Goal: Information Seeking & Learning: Learn about a topic

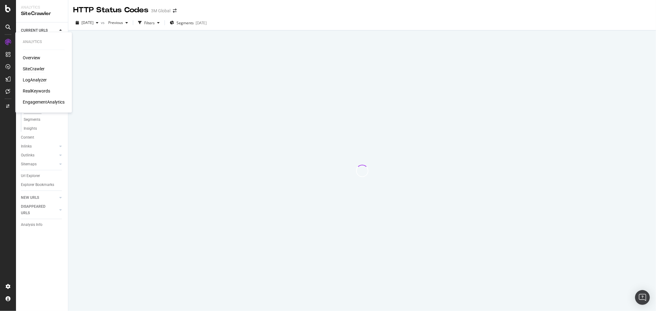
click at [35, 78] on div "LogAnalyzer" at bounding box center [35, 80] width 24 height 6
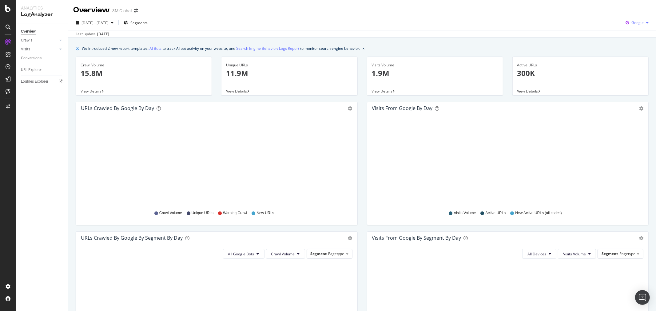
click at [644, 22] on div "button" at bounding box center [647, 23] width 7 height 4
click at [635, 46] on span "Bing" at bounding box center [637, 47] width 23 height 6
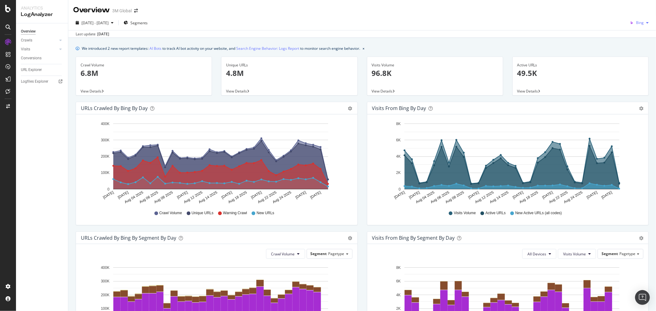
click at [644, 24] on div "button" at bounding box center [647, 23] width 7 height 4
click at [631, 37] on span "Google" at bounding box center [638, 35] width 23 height 6
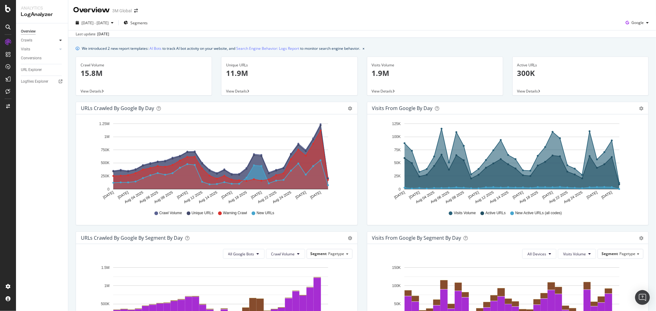
click at [62, 41] on div at bounding box center [61, 40] width 6 height 6
click at [37, 72] on div "HTTP Codes" at bounding box center [34, 73] width 21 height 6
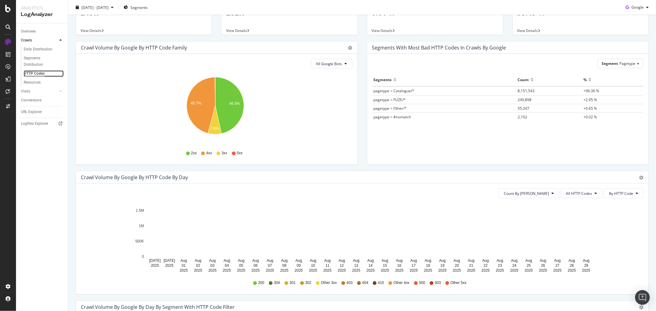
scroll to position [102, 0]
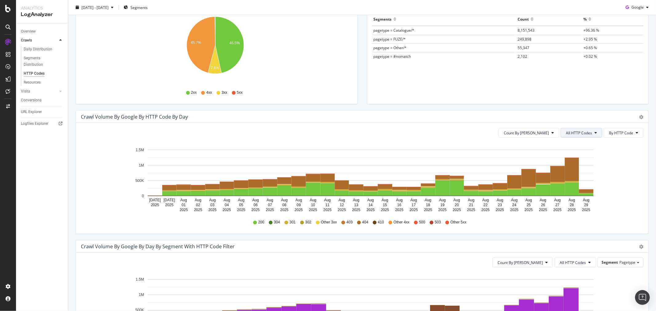
click at [588, 129] on button "All HTTP Codes" at bounding box center [582, 133] width 42 height 10
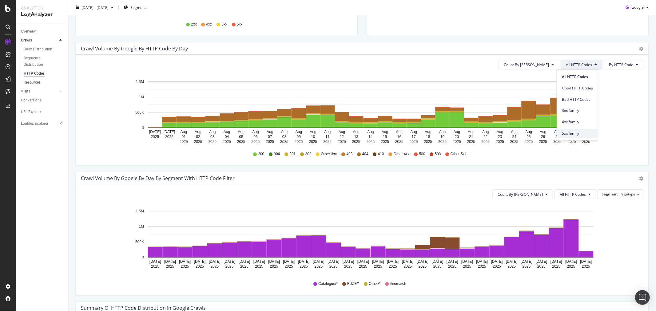
scroll to position [137, 0]
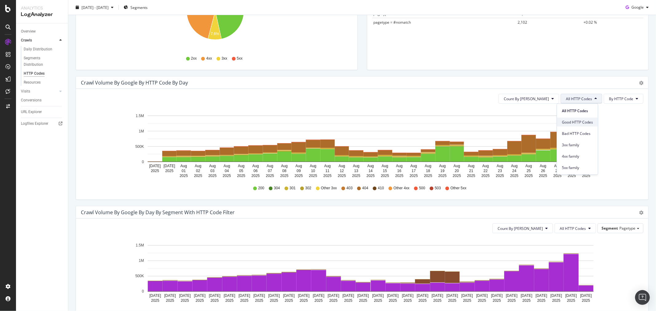
click at [573, 121] on span "Good HTTP Codes" at bounding box center [577, 122] width 31 height 6
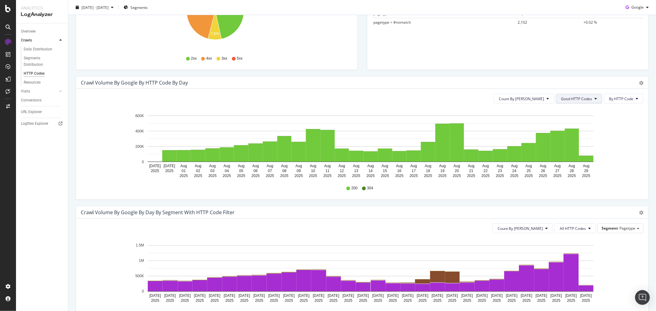
click at [589, 100] on button "Good HTTP Codes" at bounding box center [579, 99] width 46 height 10
click at [576, 155] on span "4xx family" at bounding box center [572, 157] width 31 height 6
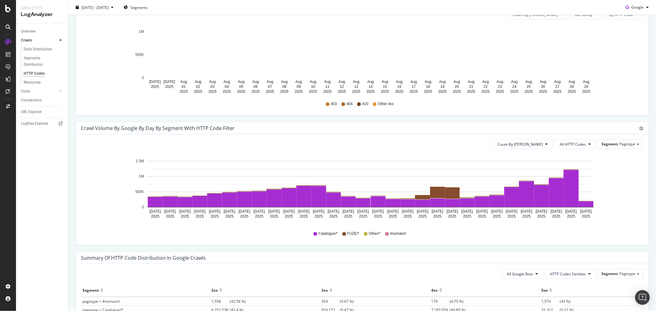
scroll to position [222, 0]
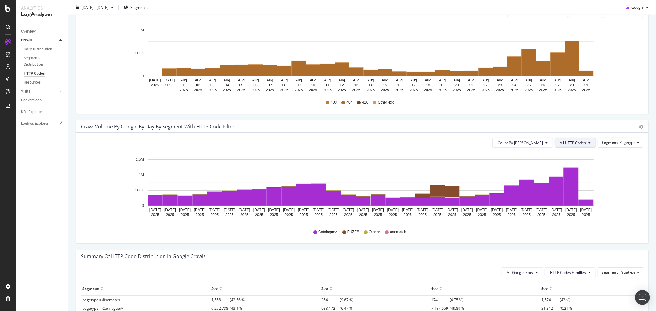
click at [589, 143] on icon at bounding box center [590, 143] width 2 height 4
click at [570, 176] on span "200" at bounding box center [571, 178] width 31 height 6
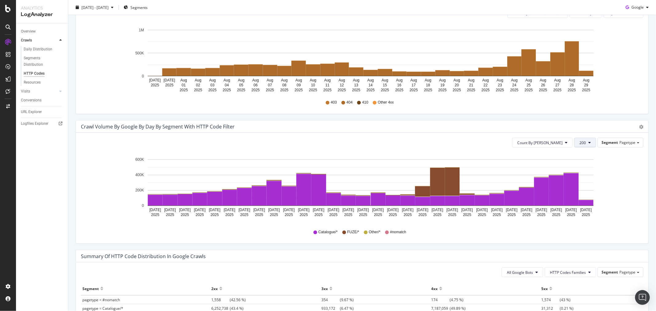
click at [583, 144] on button "200" at bounding box center [586, 143] width 22 height 10
click at [588, 200] on span "404" at bounding box center [590, 201] width 31 height 6
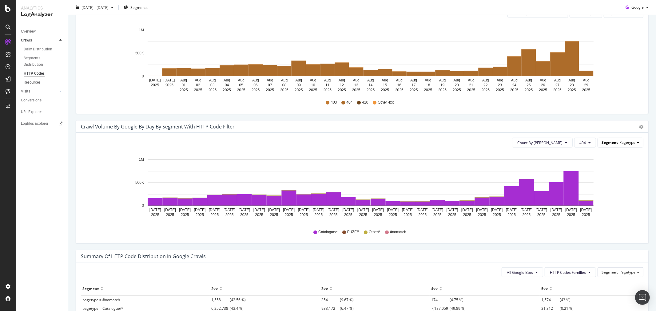
click at [637, 142] on span at bounding box center [638, 142] width 2 height 1
click at [603, 161] on div "Locale" at bounding box center [615, 160] width 49 height 8
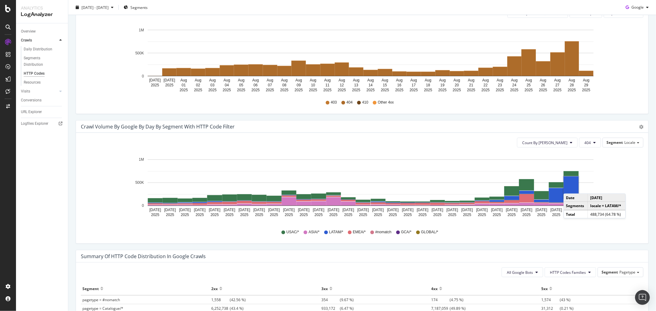
click at [570, 188] on rect "A chart." at bounding box center [571, 188] width 15 height 22
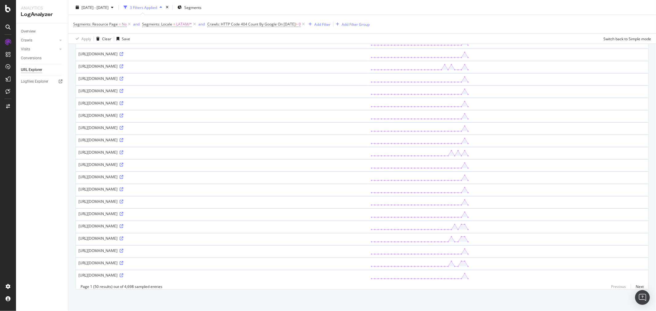
scroll to position [823, 0]
click at [635, 285] on link "Next" at bounding box center [637, 286] width 13 height 9
click at [634, 289] on link "Next" at bounding box center [637, 286] width 13 height 9
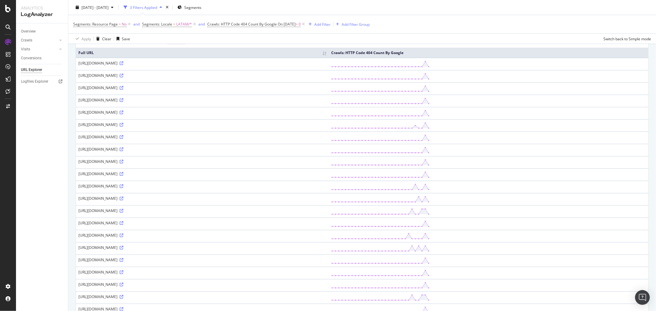
scroll to position [0, 0]
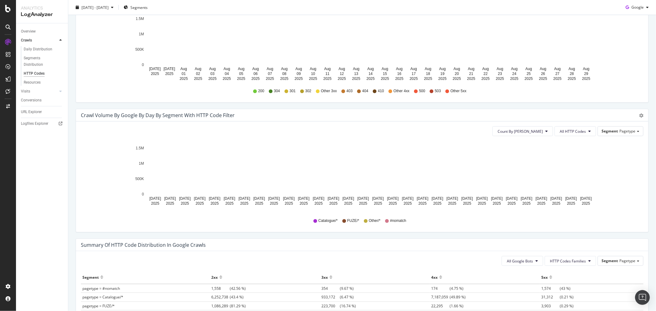
scroll to position [222, 0]
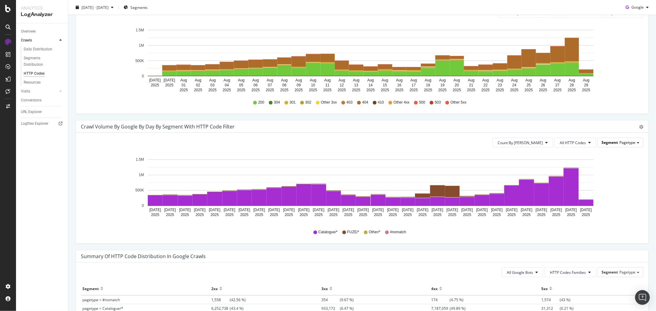
click at [637, 143] on span at bounding box center [638, 142] width 2 height 1
click at [619, 159] on div "Locale" at bounding box center [615, 160] width 49 height 8
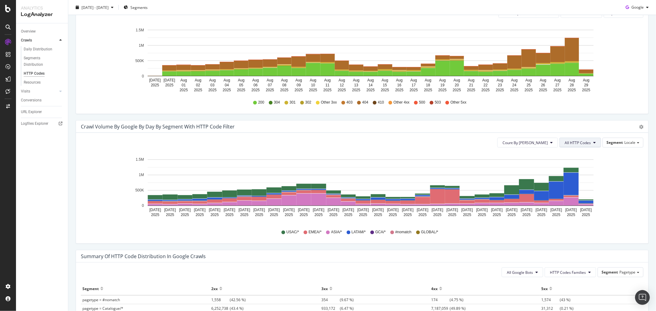
click at [585, 145] on span "All HTTP Codes" at bounding box center [578, 142] width 26 height 5
click at [572, 200] on span "404" at bounding box center [576, 201] width 31 height 6
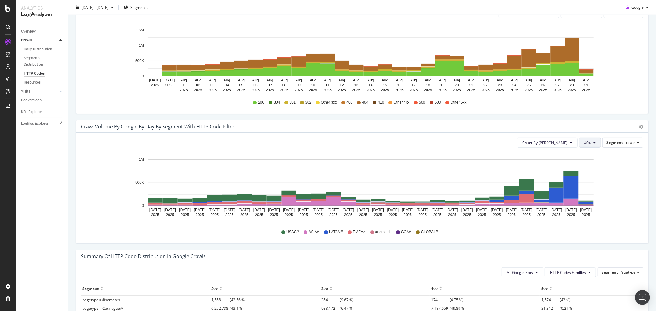
click at [590, 145] on button "404" at bounding box center [590, 143] width 22 height 10
click at [590, 175] on span "200" at bounding box center [595, 178] width 31 height 6
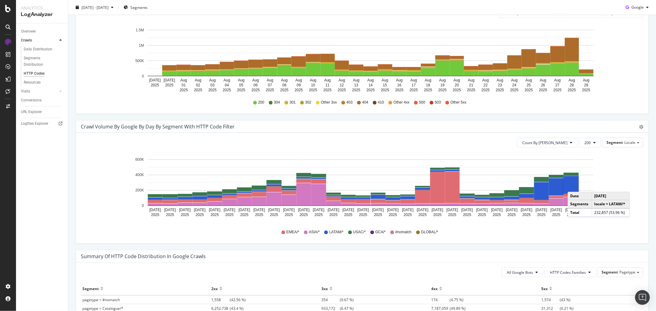
click at [574, 186] on rect "A chart." at bounding box center [571, 185] width 15 height 18
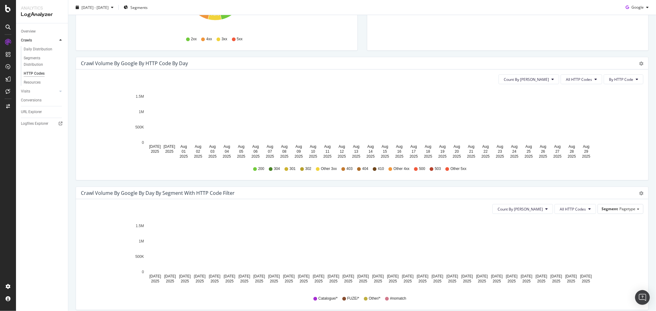
scroll to position [239, 0]
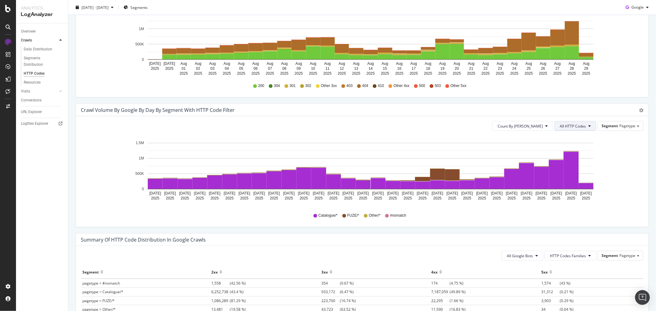
click at [583, 126] on button "All HTTP Codes" at bounding box center [576, 126] width 42 height 10
click at [571, 184] on span "404" at bounding box center [571, 184] width 31 height 6
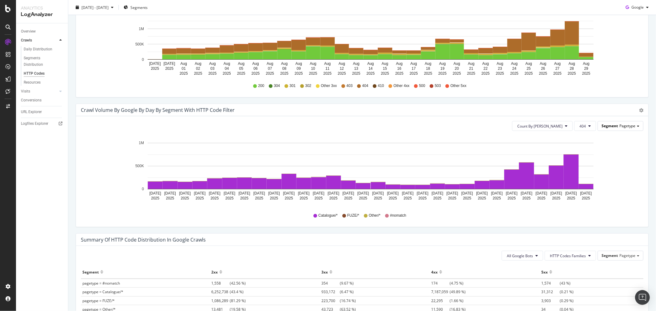
click at [627, 126] on span "Pagetype" at bounding box center [628, 125] width 16 height 5
click at [607, 143] on div "Locale" at bounding box center [615, 143] width 49 height 8
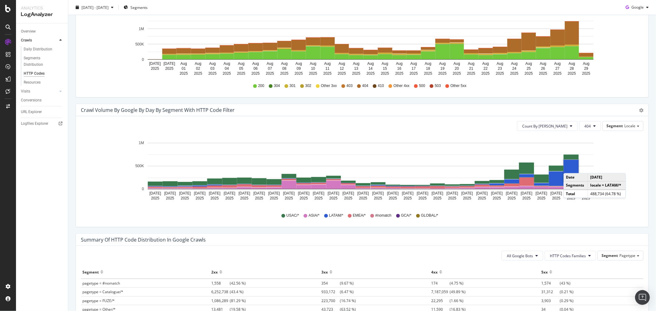
click at [570, 167] on rect "A chart." at bounding box center [571, 171] width 15 height 22
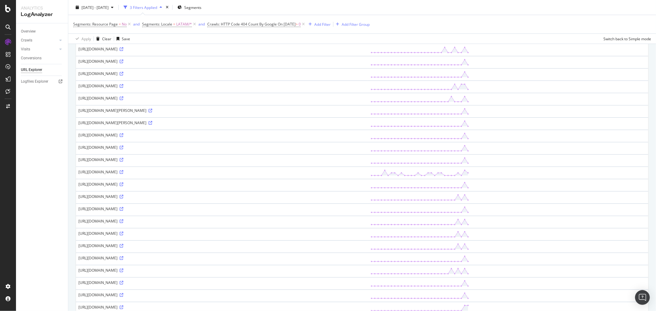
scroll to position [102, 0]
